Goal: Check status

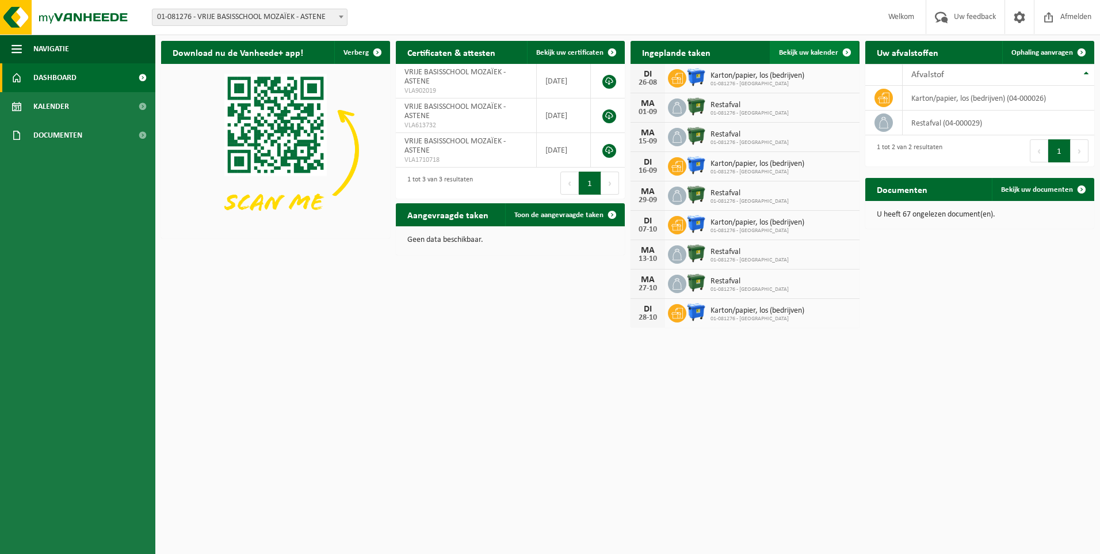
click at [812, 49] on span "Bekijk uw kalender" at bounding box center [808, 52] width 59 height 7
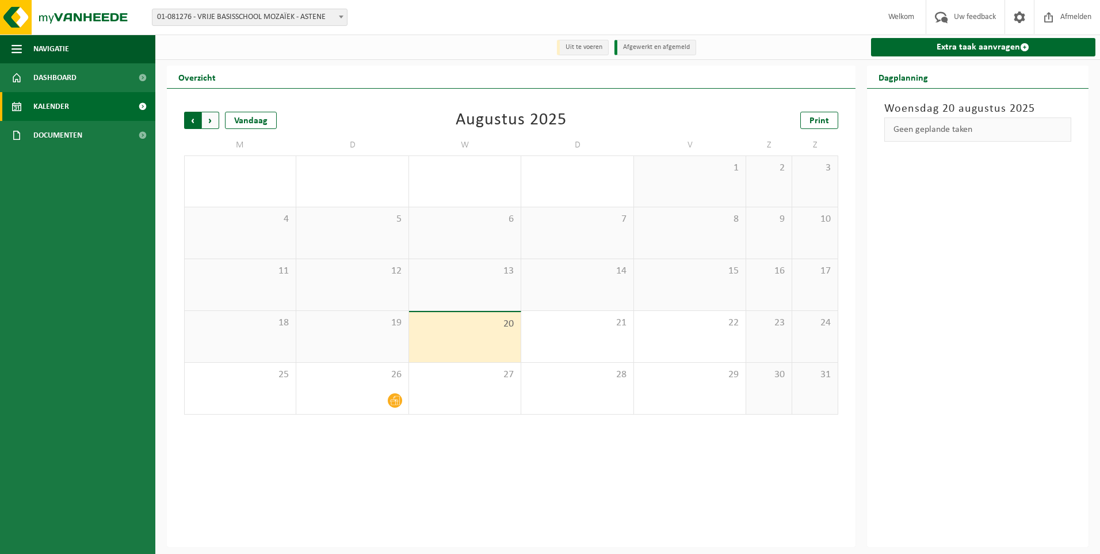
click at [211, 122] on span "Volgende" at bounding box center [210, 120] width 17 height 17
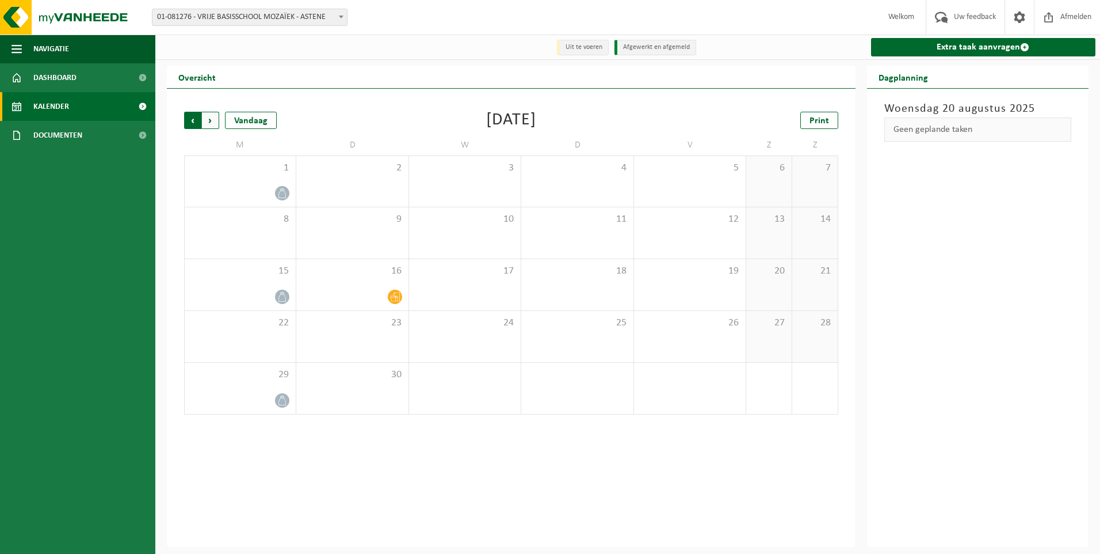
click at [212, 118] on span "Volgende" at bounding box center [210, 120] width 17 height 17
click at [210, 121] on span "Volgende" at bounding box center [210, 120] width 17 height 17
